Goal: Task Accomplishment & Management: Manage account settings

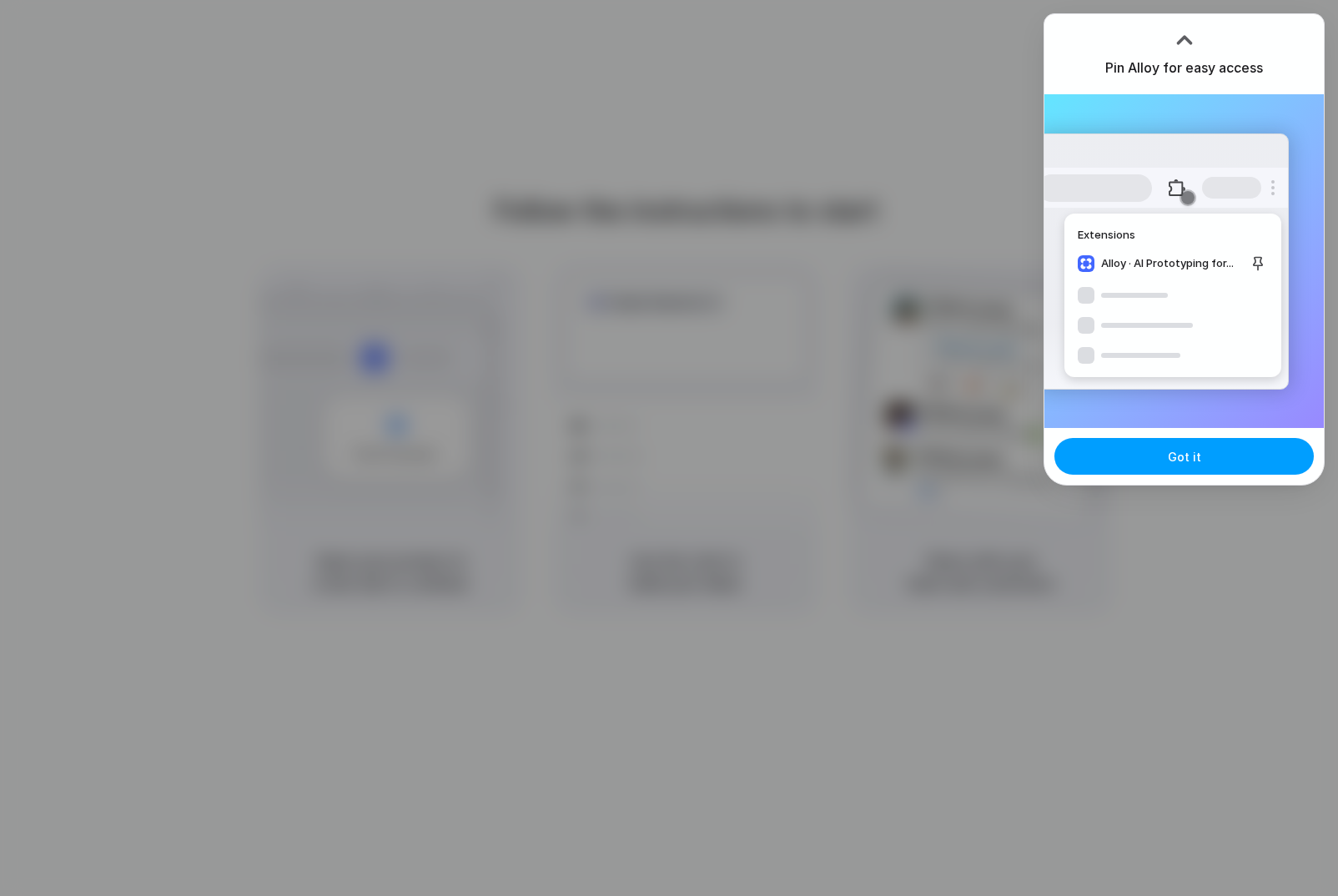
click at [1180, 461] on span "Got it" at bounding box center [1184, 456] width 33 height 17
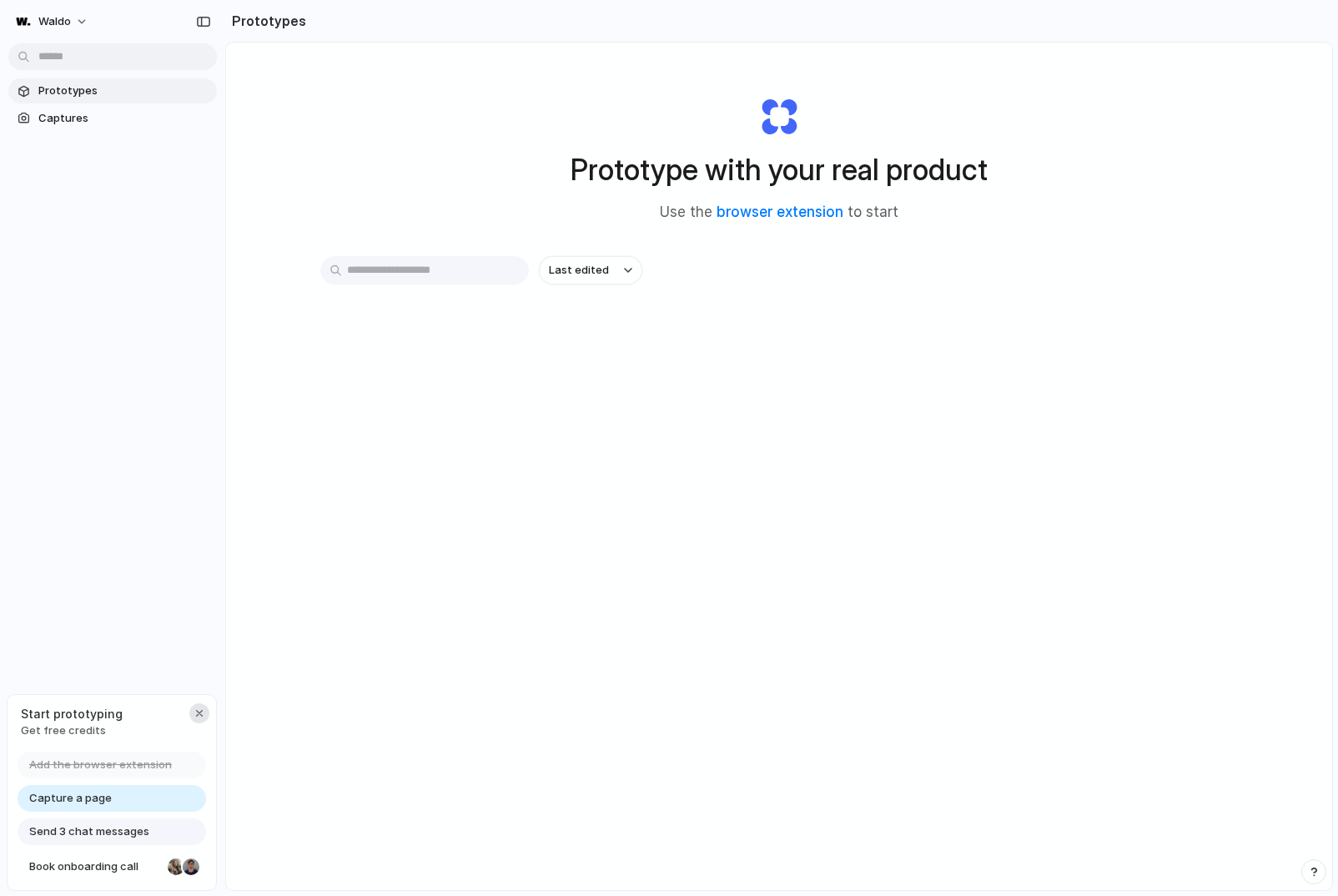
click at [197, 718] on div "button" at bounding box center [199, 712] width 14 height 14
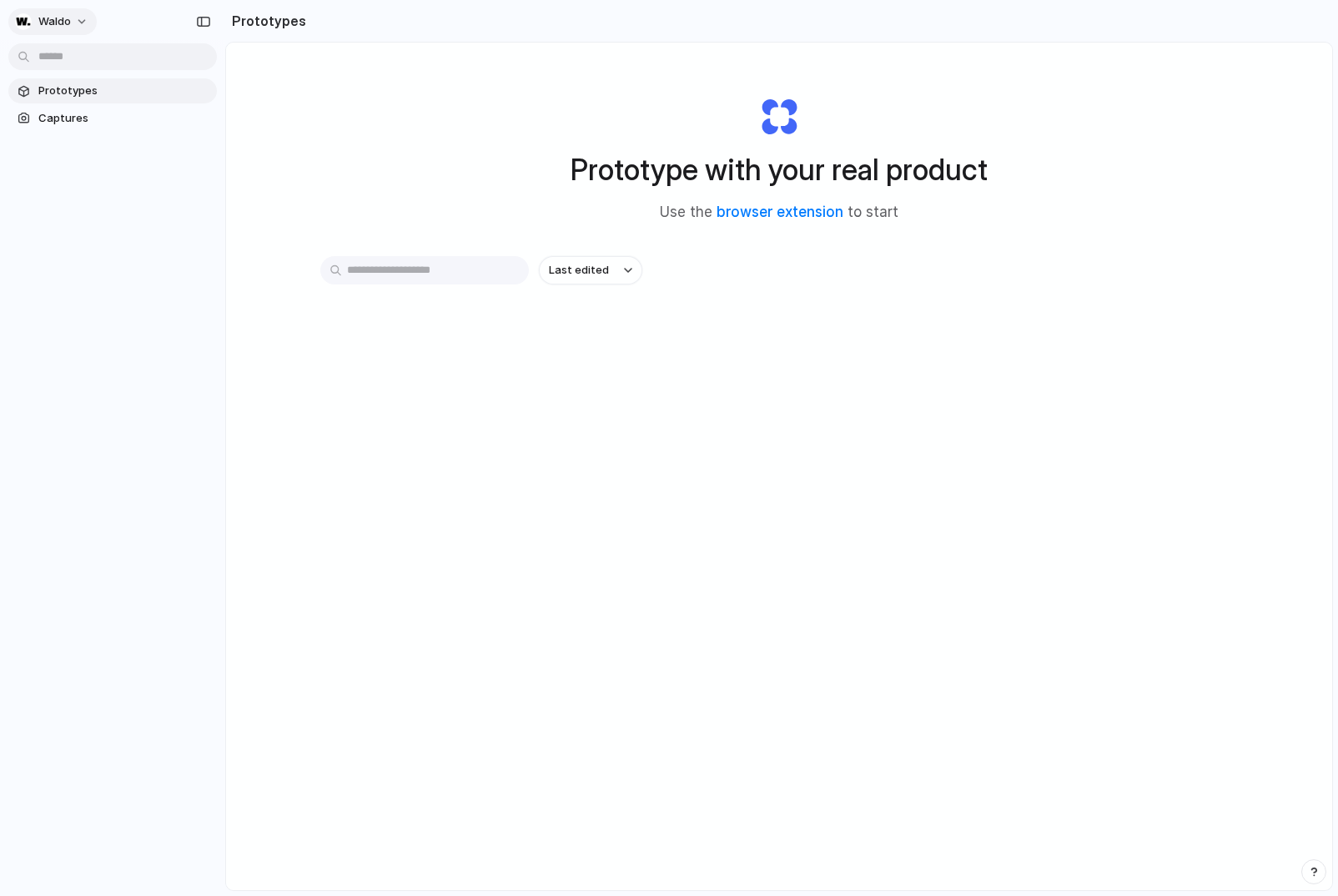
click at [84, 20] on button "Waldo" at bounding box center [52, 22] width 88 height 27
click at [85, 62] on li "Settings" at bounding box center [81, 59] width 139 height 27
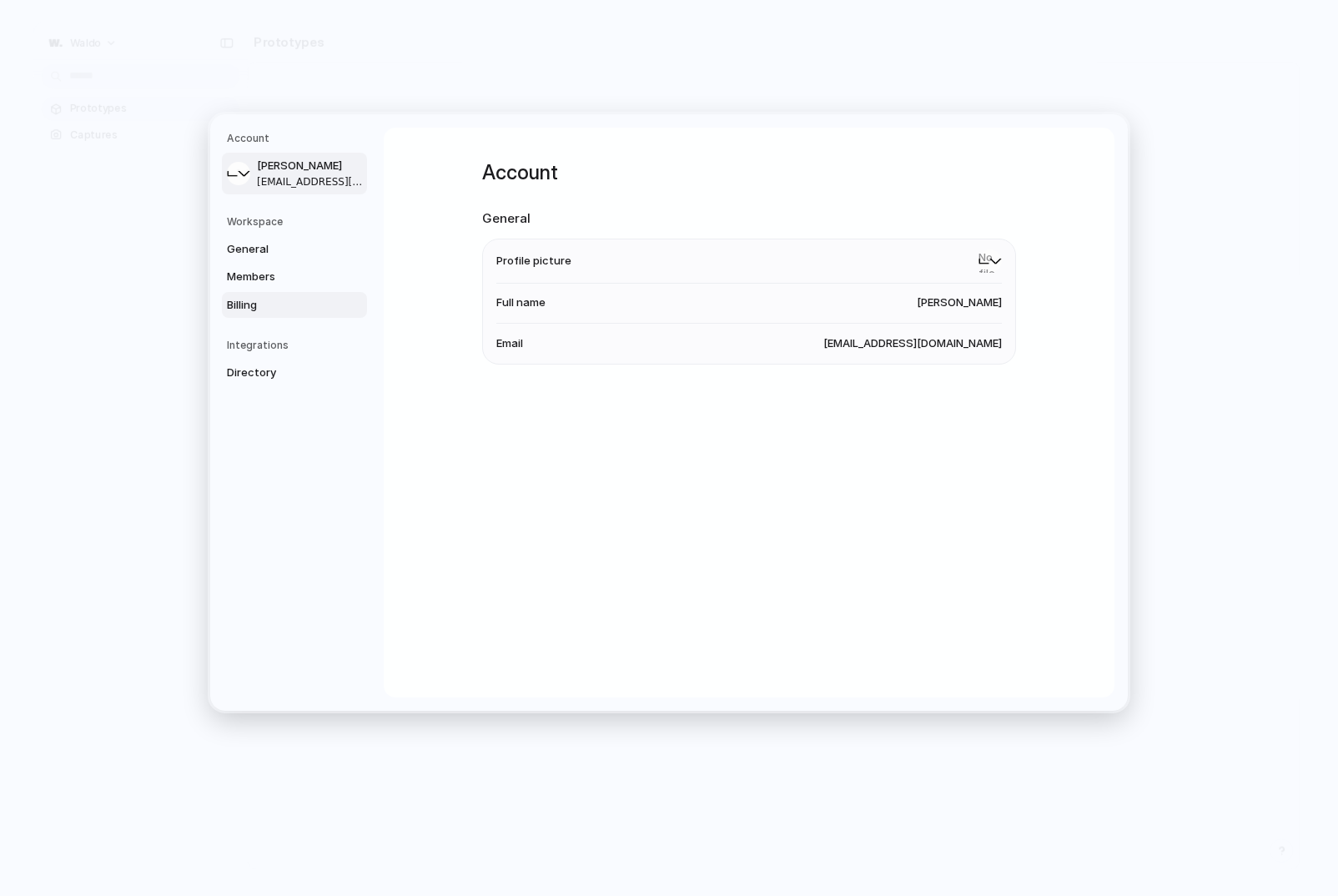
click at [253, 307] on span "Billing" at bounding box center [280, 304] width 107 height 17
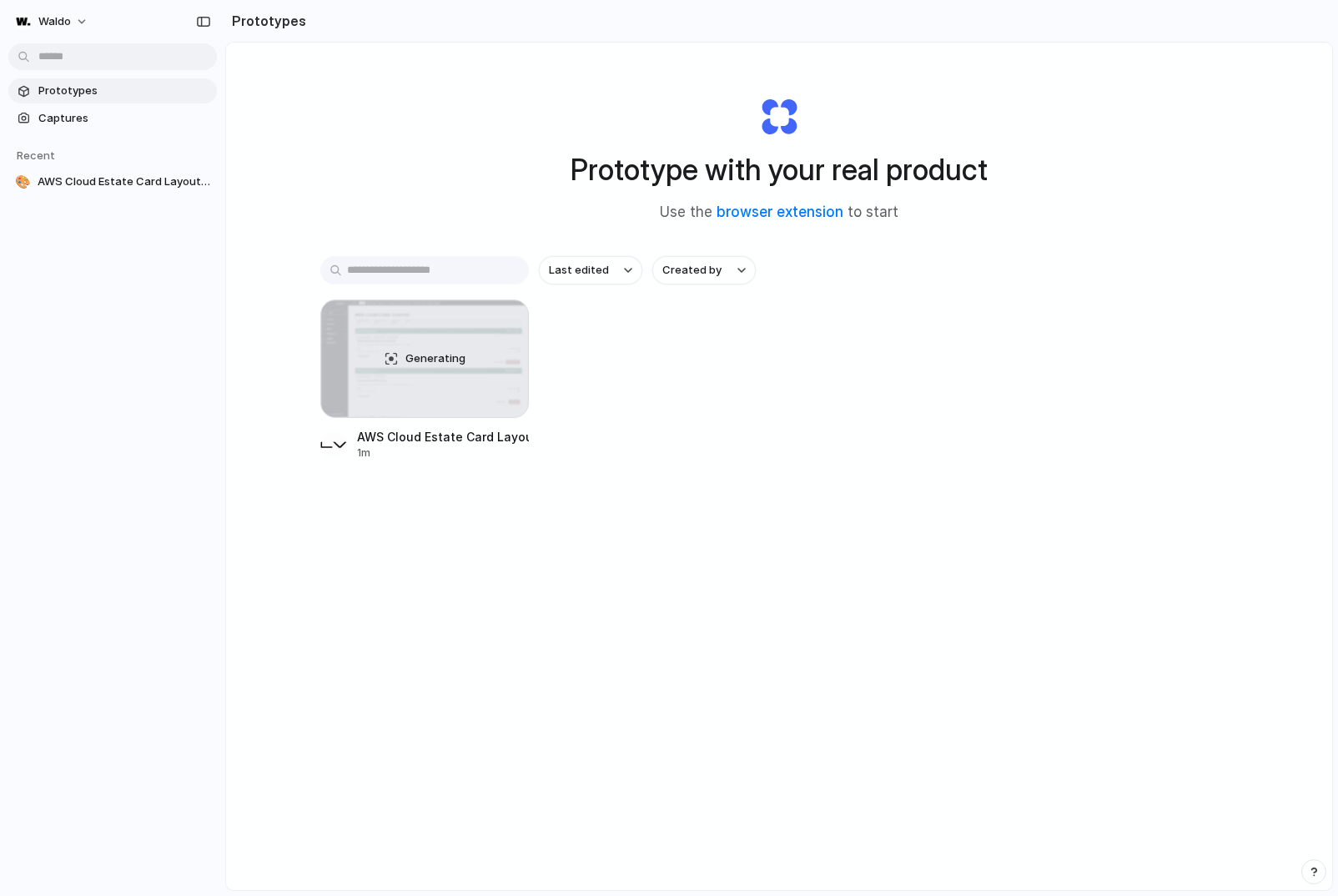
click at [547, 480] on div "Last edited Created by Generating AWS Cloud Estate Card Layout Design 1m" at bounding box center [779, 410] width 918 height 308
